Goal: Information Seeking & Learning: Learn about a topic

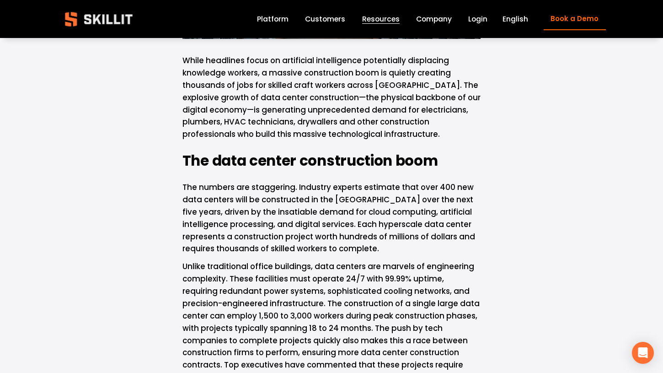
scroll to position [310, 0]
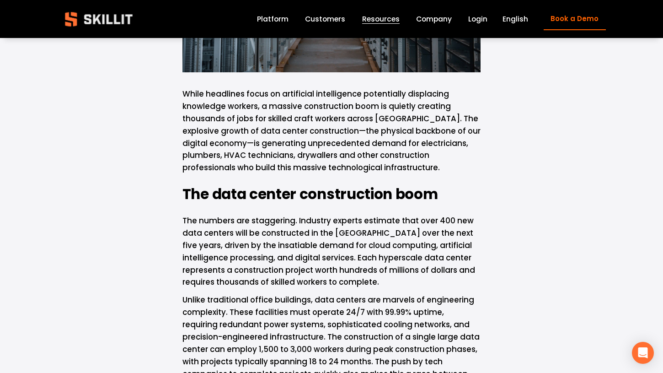
click at [288, 20] on link "Platform" at bounding box center [273, 19] width 32 height 12
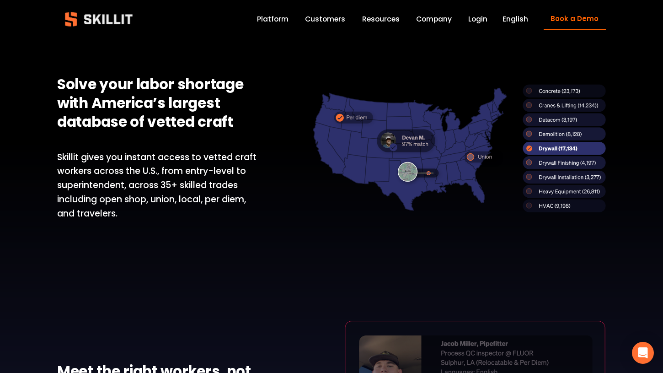
scroll to position [358, 0]
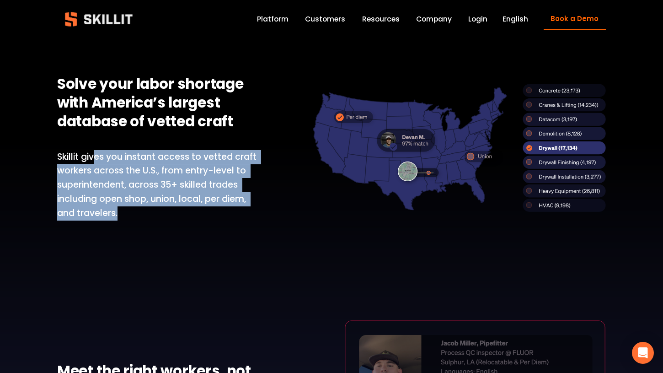
drag, startPoint x: 97, startPoint y: 163, endPoint x: 148, endPoint y: 211, distance: 70.2
click at [148, 211] on p "Skillit gives you instant access to vetted craft workers across the U.S., from …" at bounding box center [157, 185] width 201 height 70
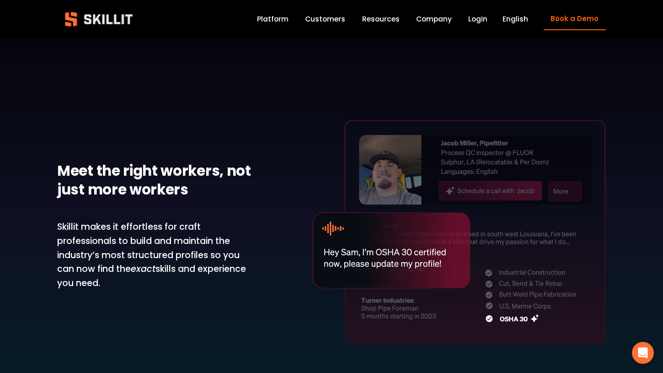
scroll to position [571, 0]
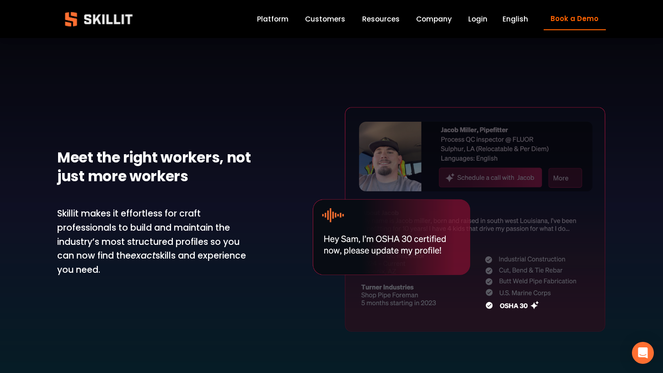
drag, startPoint x: 103, startPoint y: 215, endPoint x: 157, endPoint y: 267, distance: 75.3
click at [157, 267] on p "Skillit makes it effortless for craft professionals to build and maintain the i…" at bounding box center [157, 242] width 201 height 70
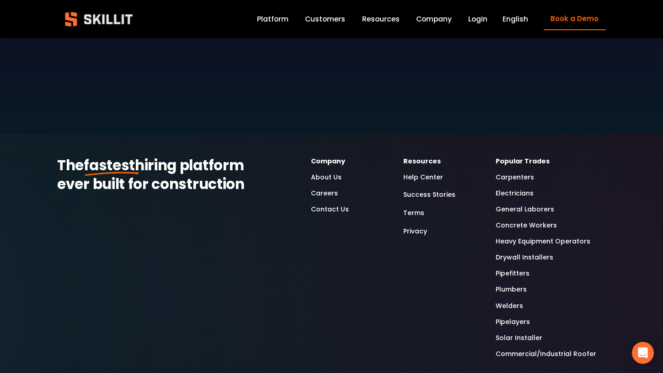
scroll to position [2356, 0]
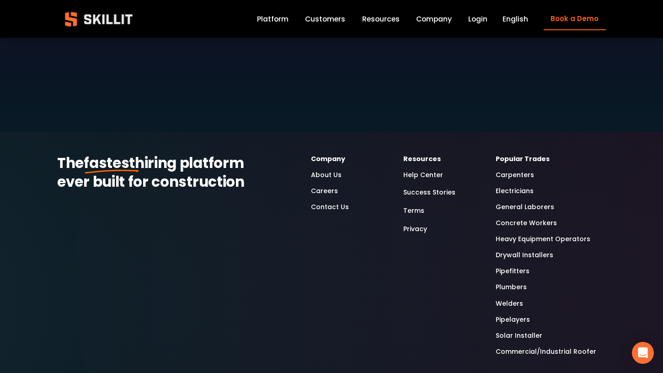
click at [520, 186] on link "Electricians" at bounding box center [515, 191] width 38 height 11
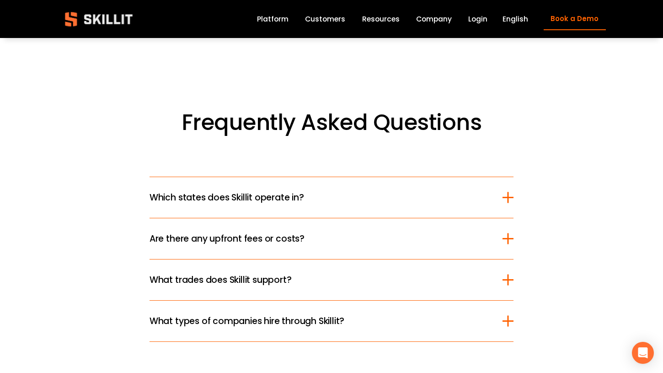
scroll to position [2396, 0]
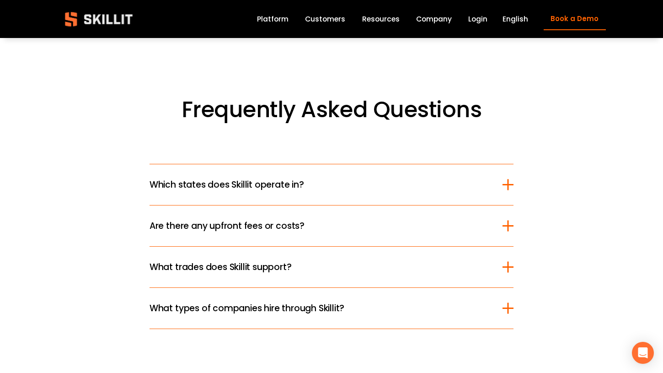
click at [345, 178] on span "Which states does Skillit operate in?" at bounding box center [326, 184] width 353 height 13
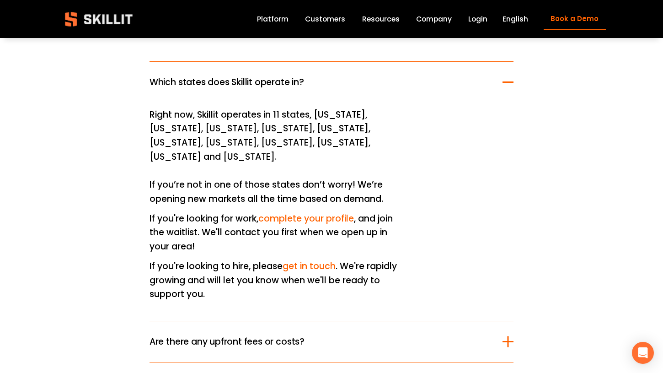
scroll to position [2506, 0]
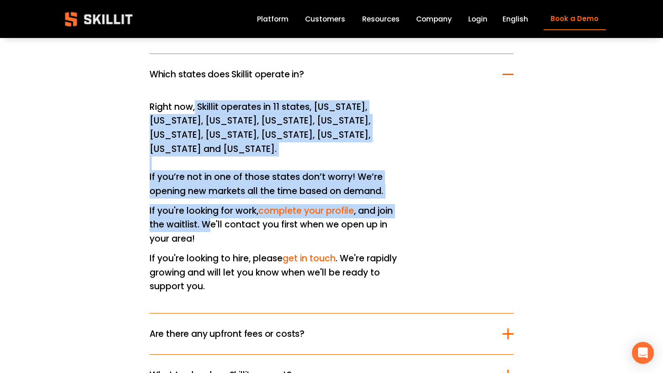
drag, startPoint x: 195, startPoint y: 81, endPoint x: 210, endPoint y: 185, distance: 104.4
click at [210, 185] on div "Right now, Skillit operates in 11 states, [US_STATE], [US_STATE], [US_STATE], […" at bounding box center [277, 203] width 255 height 207
click at [210, 204] on p "If you're looking for work, complete your profile , and join the waitlist. We'l…" at bounding box center [277, 225] width 255 height 42
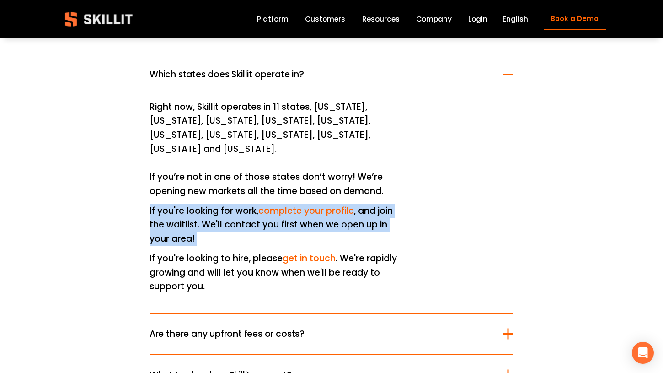
drag, startPoint x: 202, startPoint y: 167, endPoint x: 227, endPoint y: 211, distance: 50.6
click at [227, 211] on div "Right now, Skillit operates in 11 states, [US_STATE], [US_STATE], [US_STATE], […" at bounding box center [277, 203] width 255 height 207
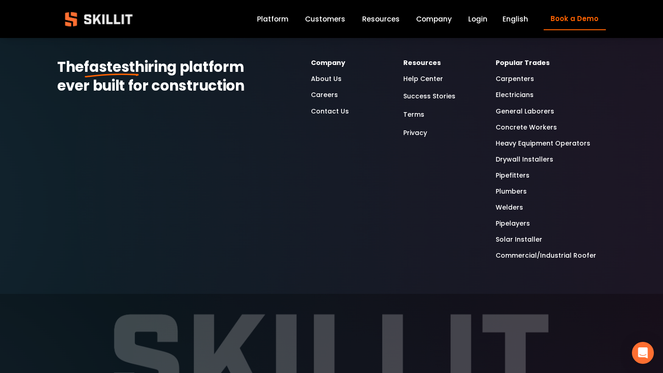
scroll to position [3275, 0]
